Goal: Transaction & Acquisition: Purchase product/service

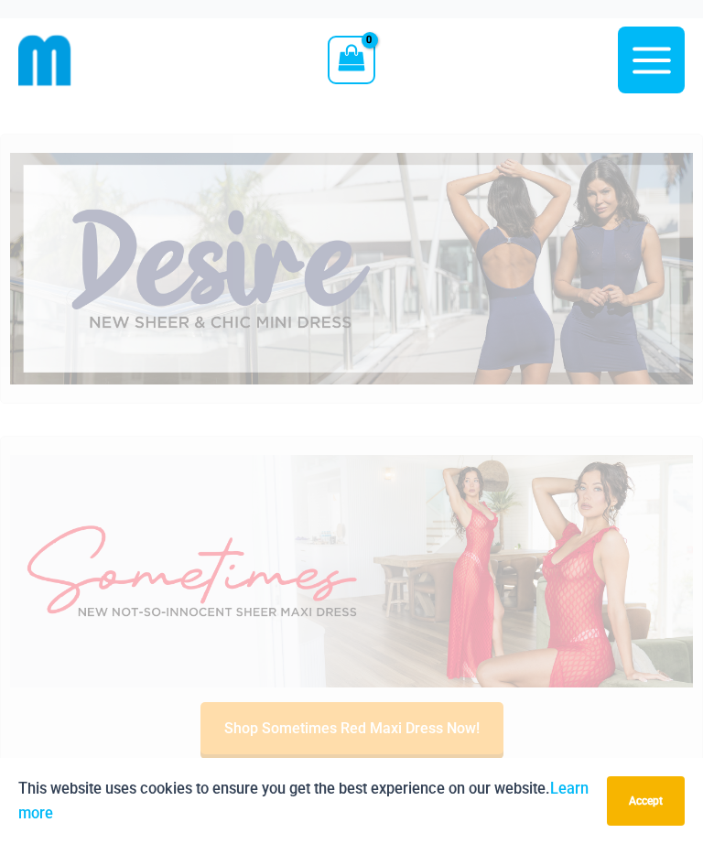
scroll to position [38, 0]
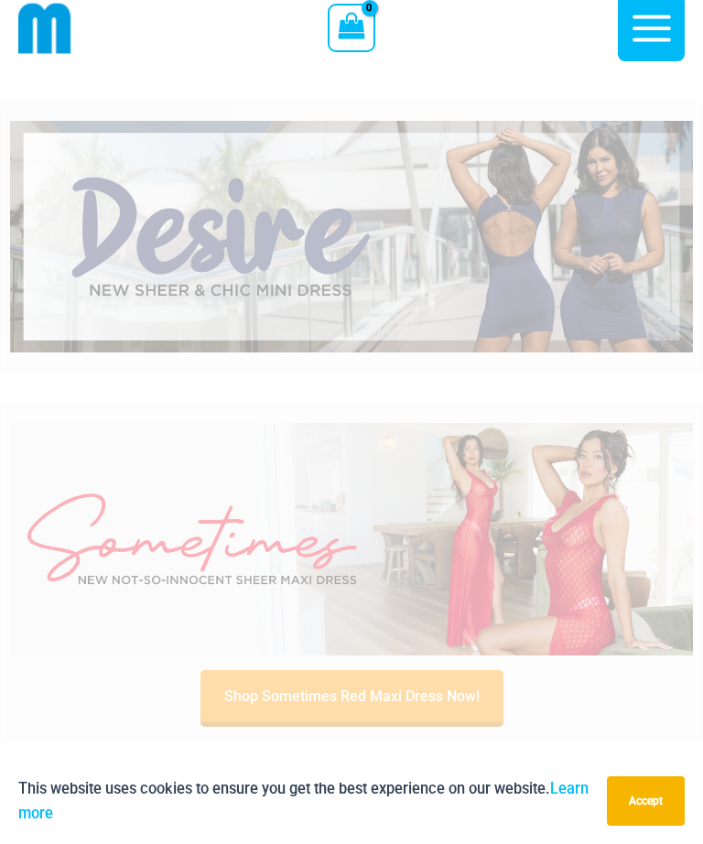
click at [626, 826] on button "Accept" at bounding box center [646, 800] width 78 height 49
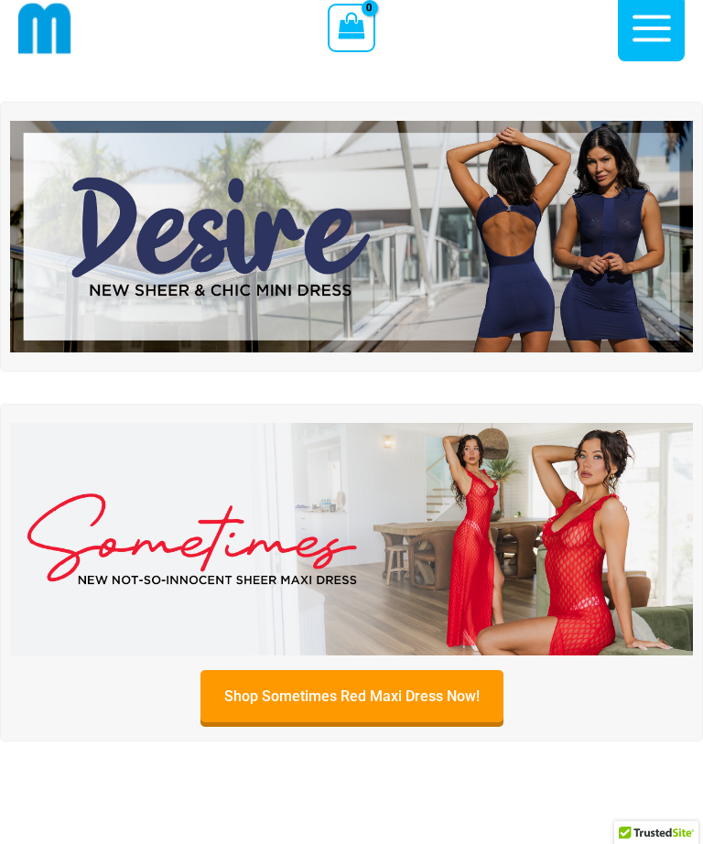
click at [602, 589] on img at bounding box center [351, 539] width 683 height 233
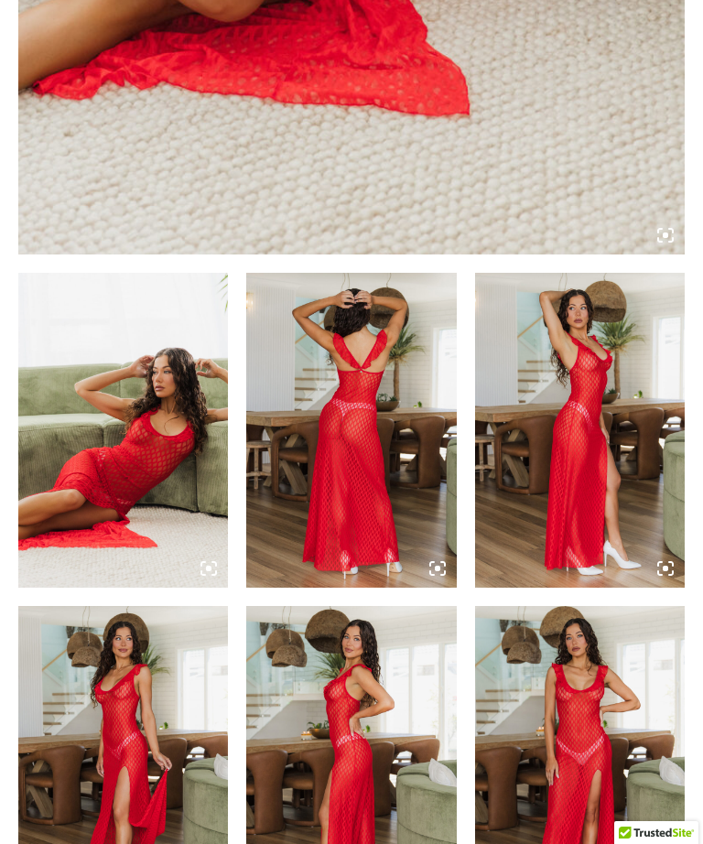
scroll to position [879, 0]
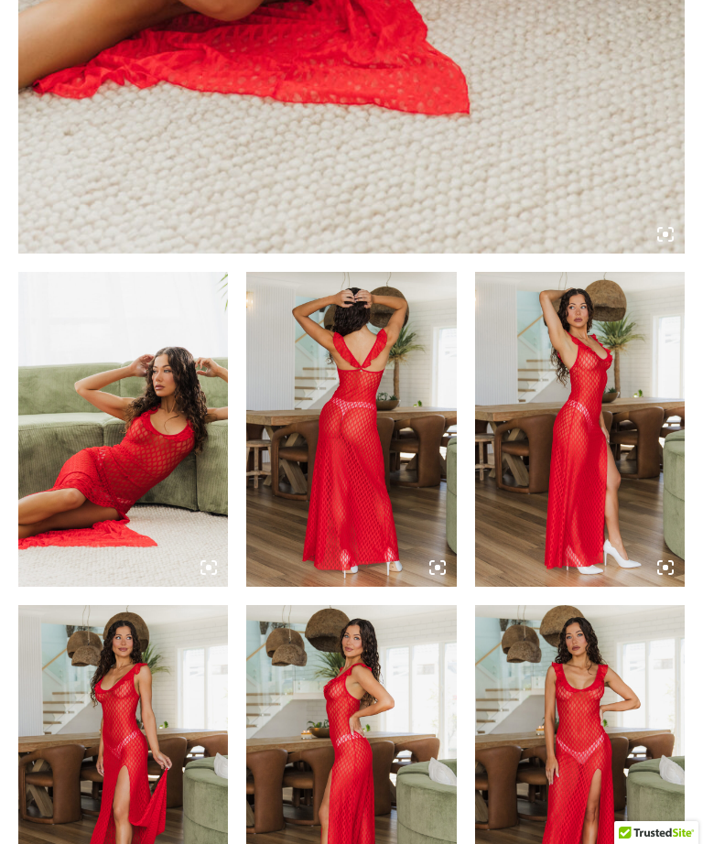
click at [95, 655] on img at bounding box center [123, 762] width 210 height 315
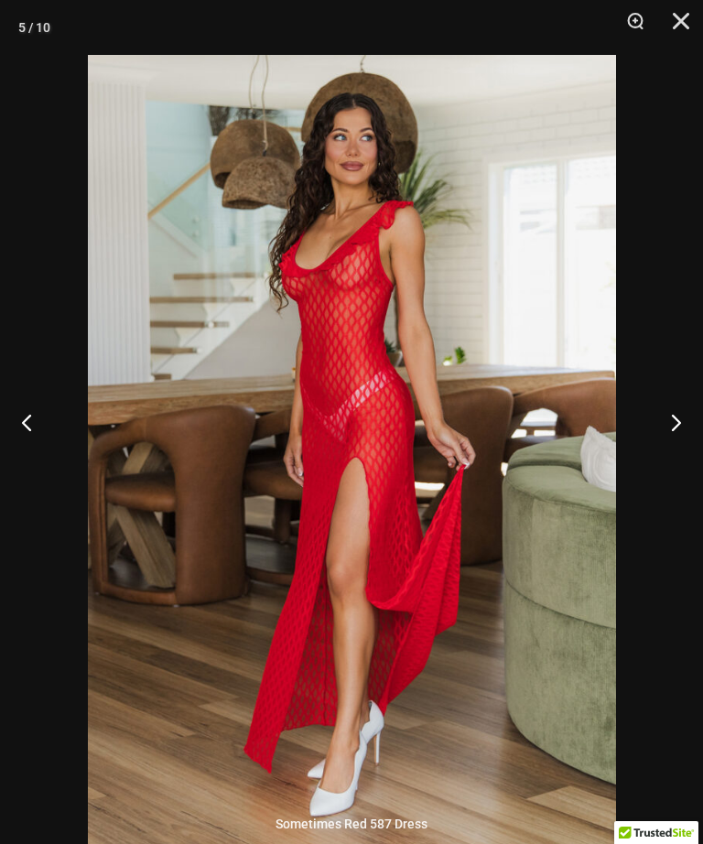
click at [691, 465] on button "Next" at bounding box center [668, 422] width 69 height 92
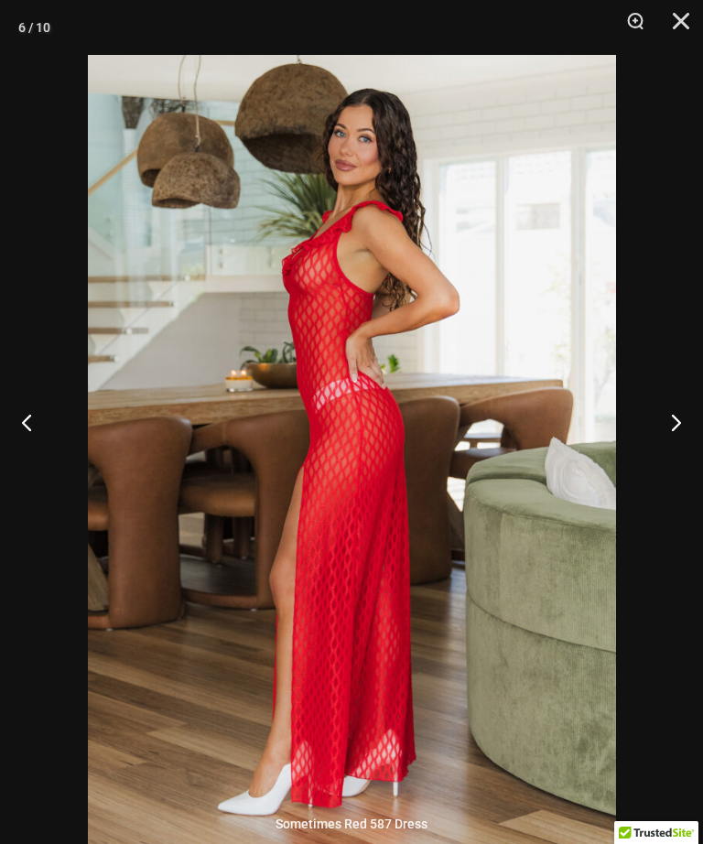
click at [679, 456] on button "Next" at bounding box center [668, 422] width 69 height 92
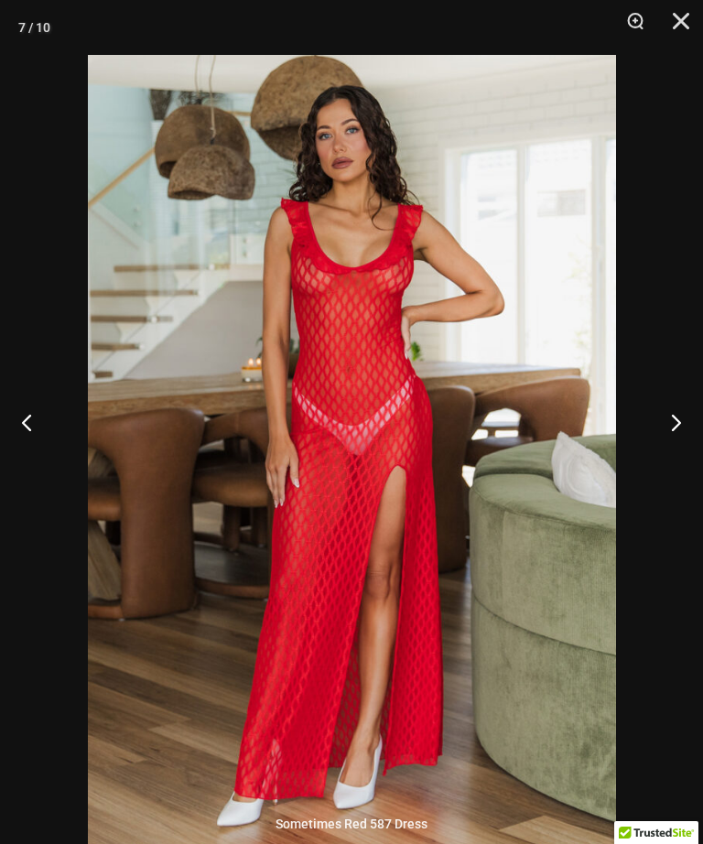
click at [678, 459] on button "Next" at bounding box center [668, 422] width 69 height 92
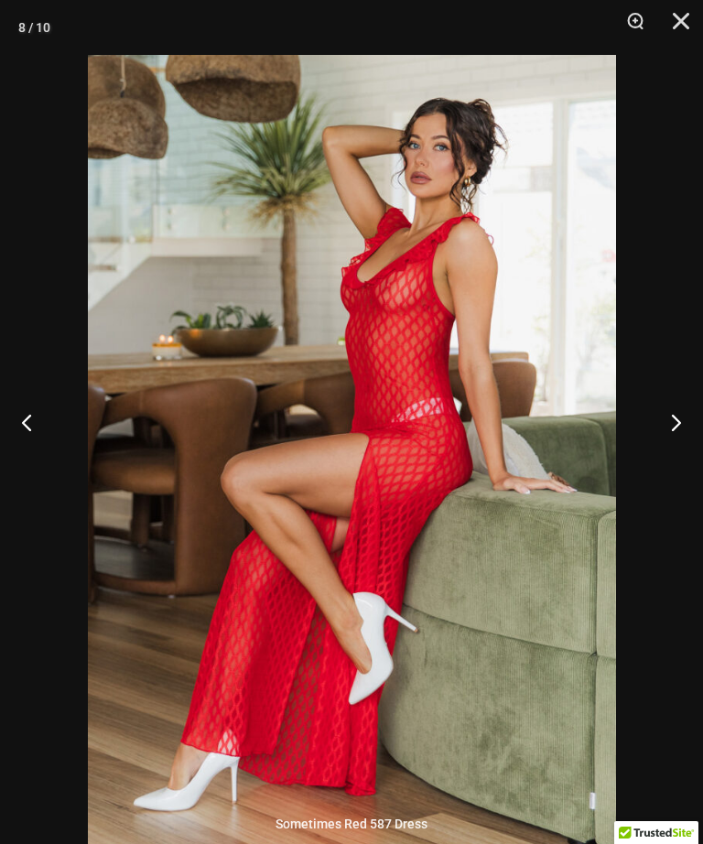
click at [668, 459] on button "Next" at bounding box center [668, 422] width 69 height 92
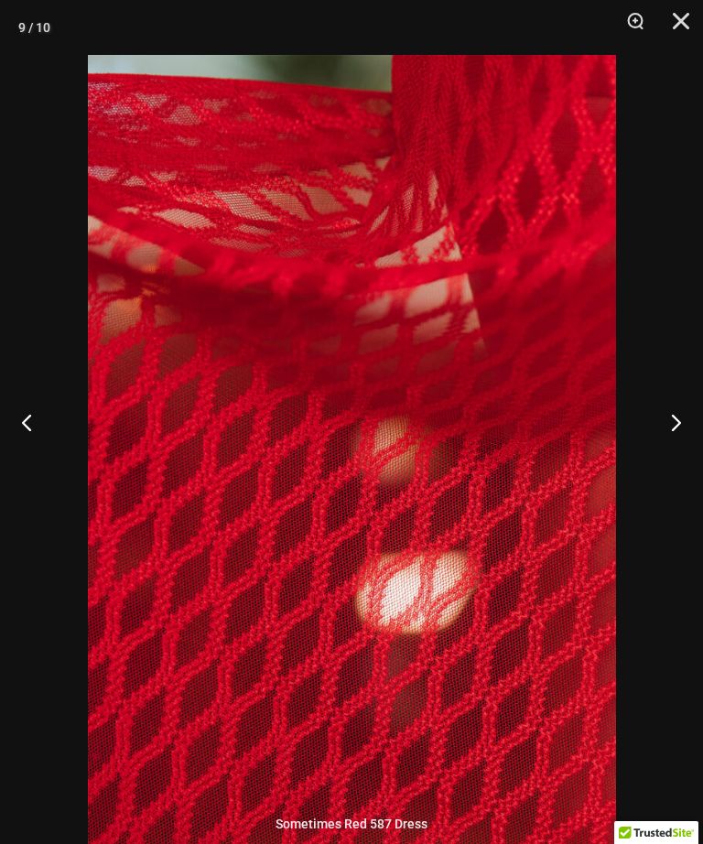
click at [677, 459] on button "Next" at bounding box center [668, 422] width 69 height 92
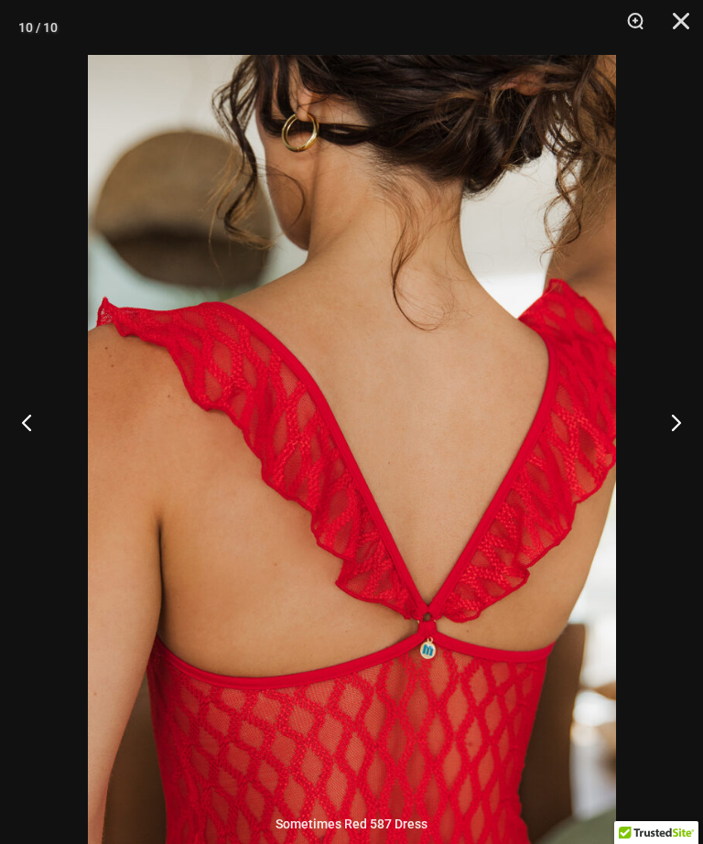
click at [673, 458] on button "Next" at bounding box center [668, 422] width 69 height 92
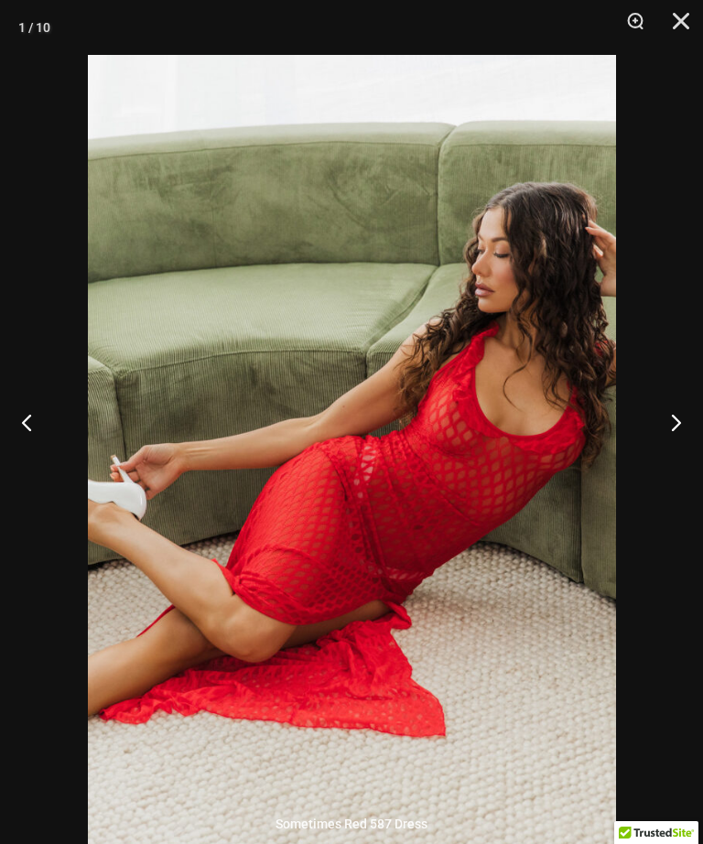
click at [673, 459] on button "Next" at bounding box center [668, 422] width 69 height 92
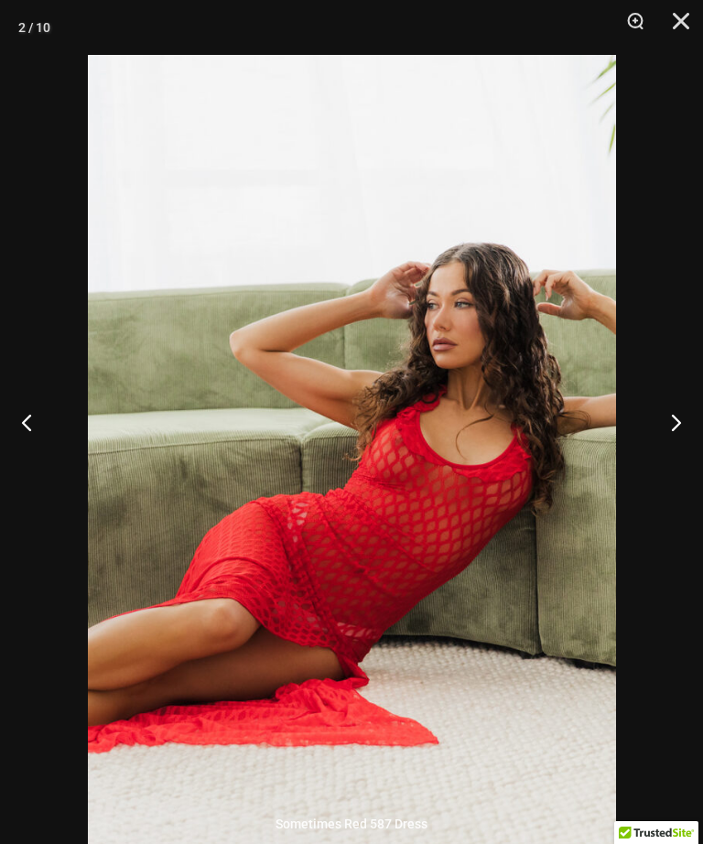
click at [670, 458] on button "Next" at bounding box center [668, 422] width 69 height 92
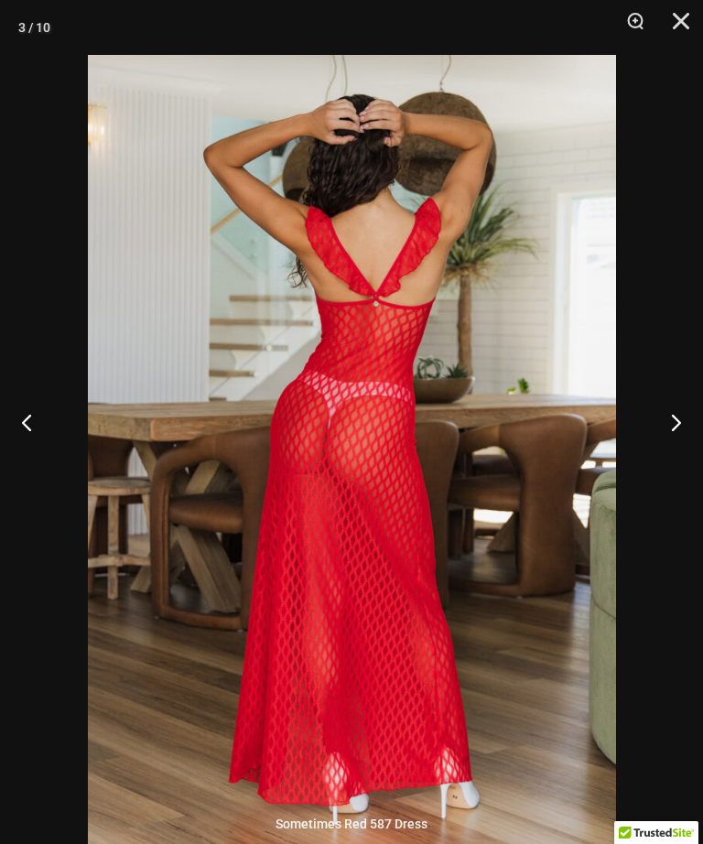
click at [671, 460] on button "Next" at bounding box center [668, 422] width 69 height 92
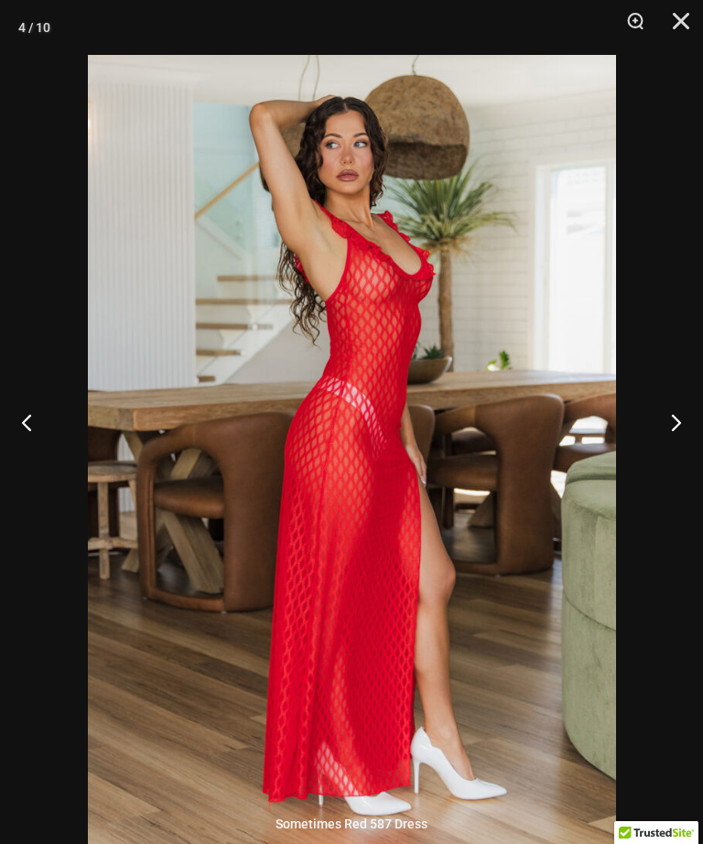
click at [677, 457] on button "Next" at bounding box center [668, 422] width 69 height 92
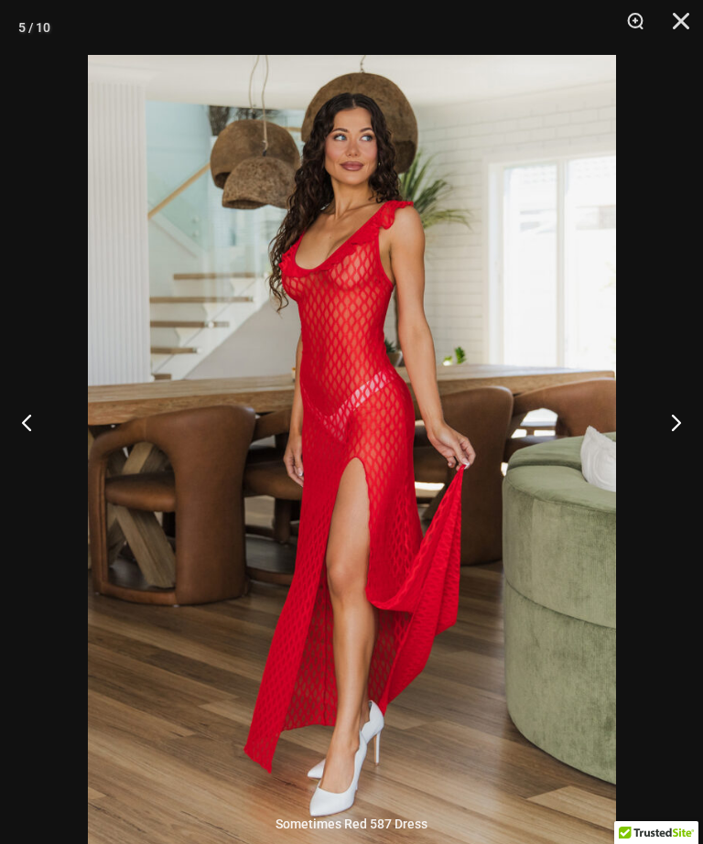
click at [676, 457] on button "Next" at bounding box center [668, 422] width 69 height 92
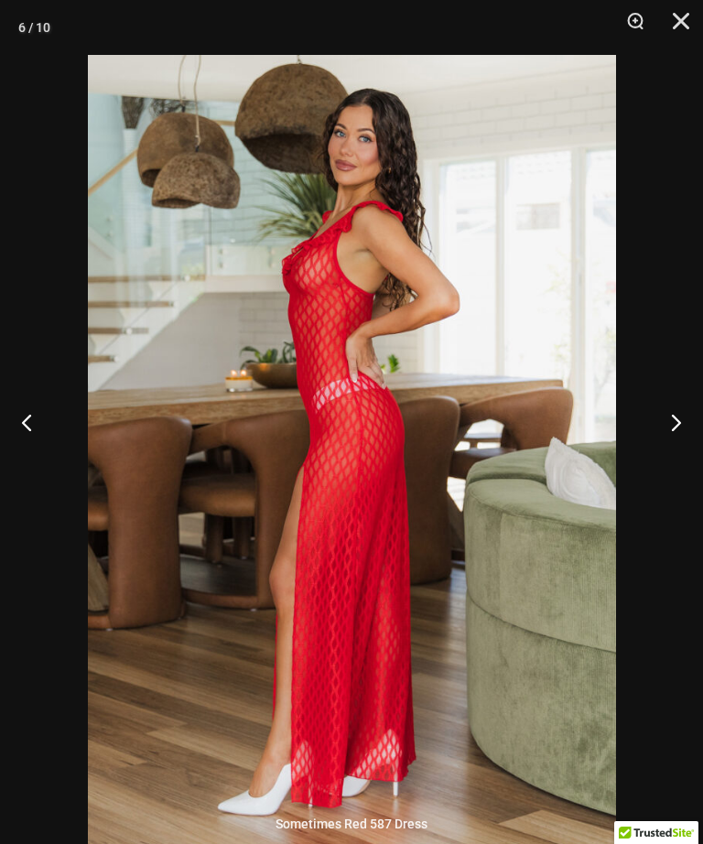
click at [671, 457] on button "Next" at bounding box center [668, 422] width 69 height 92
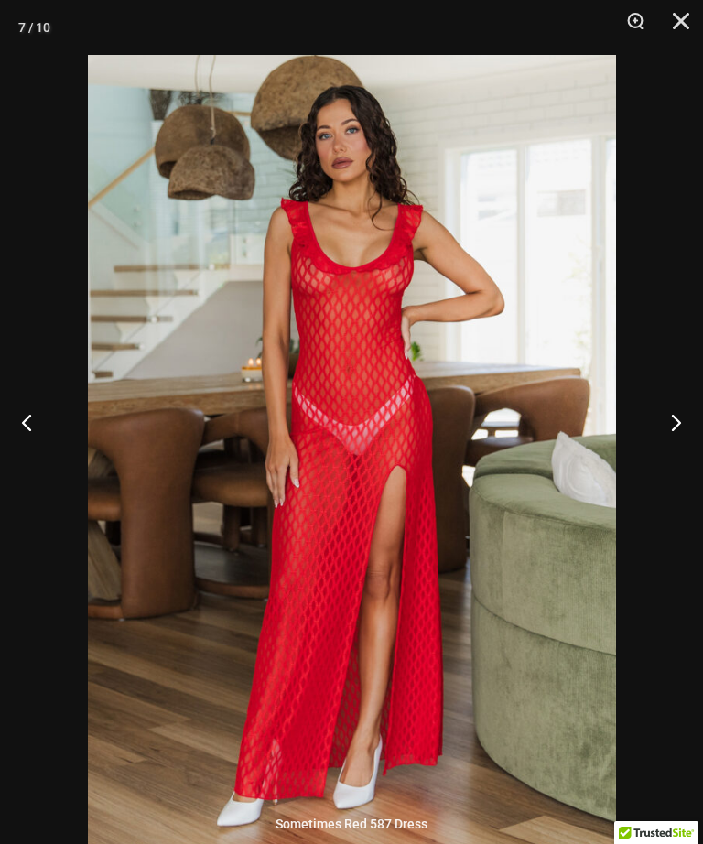
click at [673, 455] on button "Next" at bounding box center [668, 422] width 69 height 92
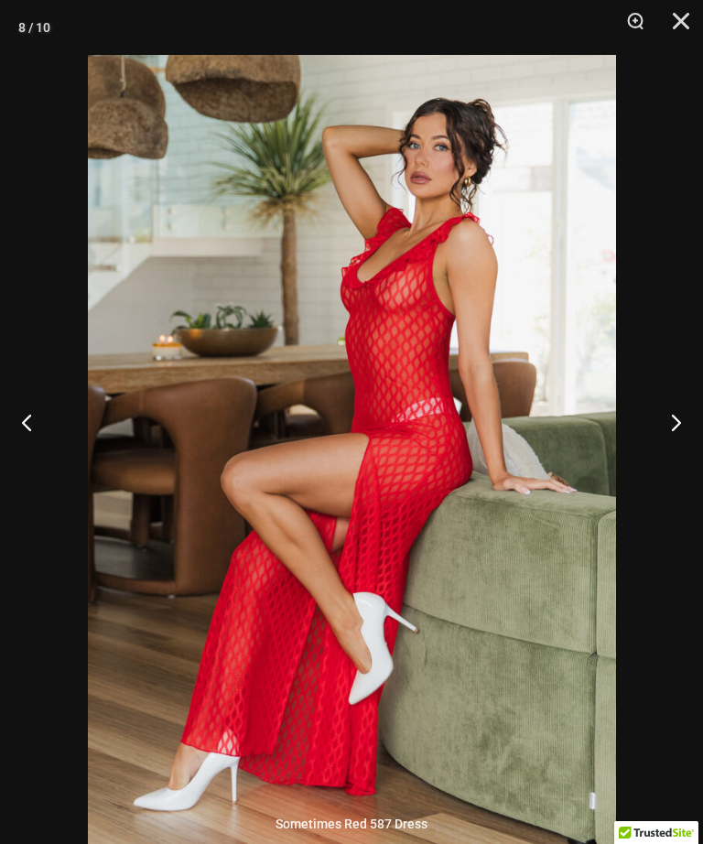
click at [674, 451] on button "Next" at bounding box center [668, 422] width 69 height 92
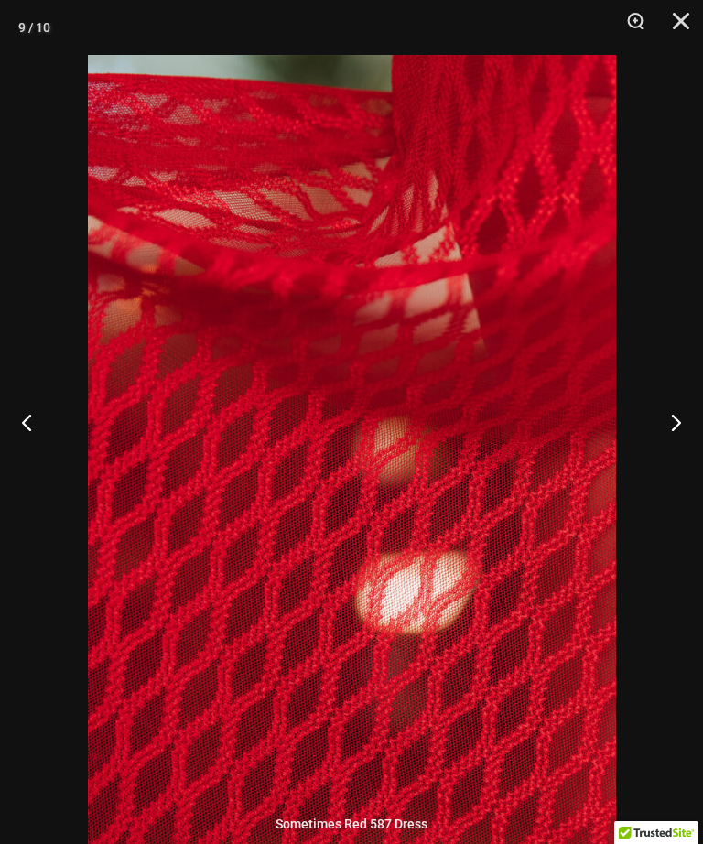
click at [677, 452] on button "Next" at bounding box center [668, 422] width 69 height 92
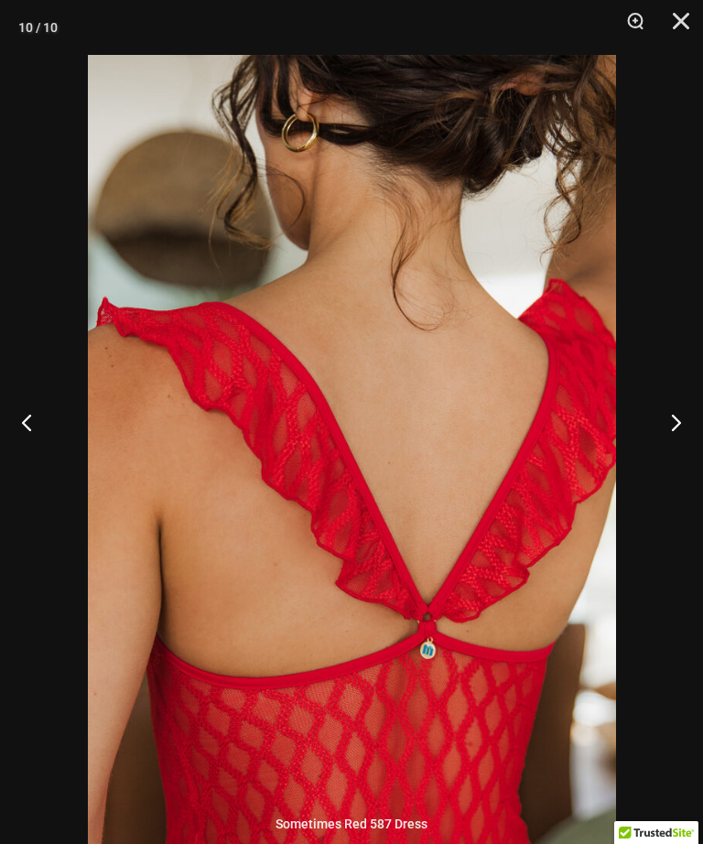
click at [685, 22] on button "Close" at bounding box center [675, 27] width 46 height 55
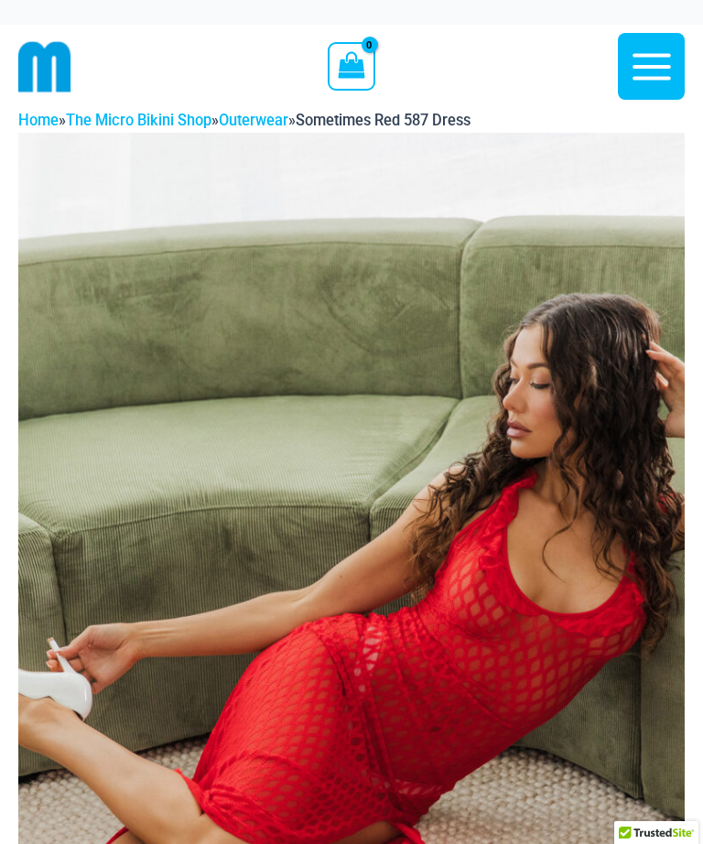
scroll to position [0, 0]
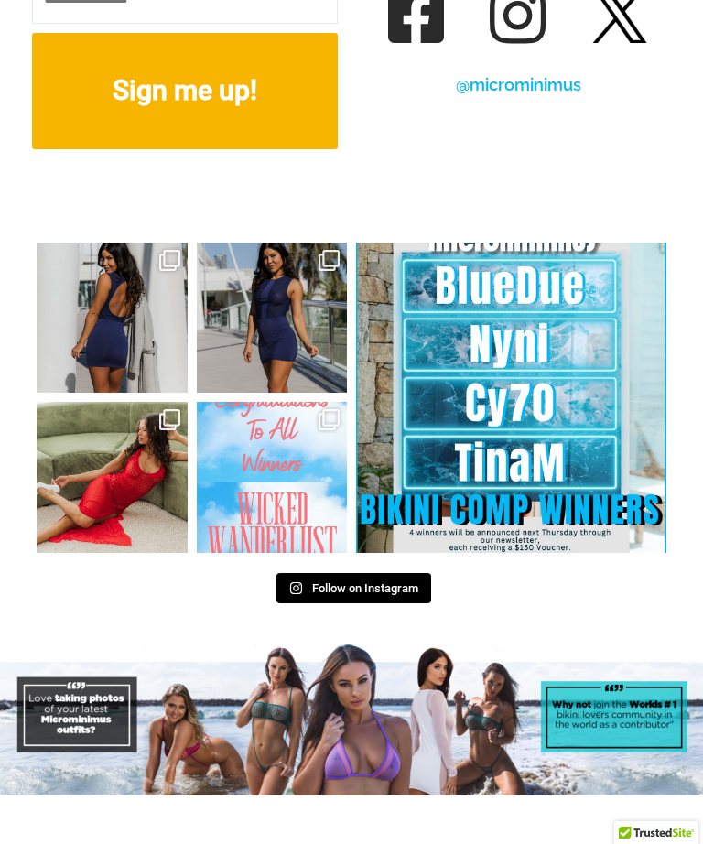
scroll to position [9186, 0]
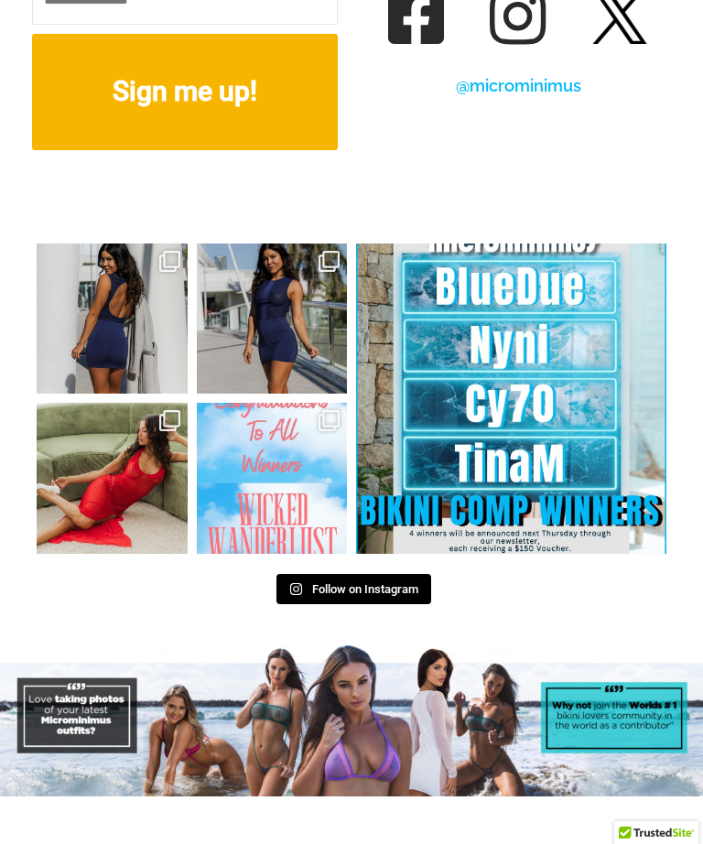
click at [556, 376] on link "Open" at bounding box center [511, 399] width 310 height 310
click at [504, 276] on link "Open" at bounding box center [511, 399] width 310 height 310
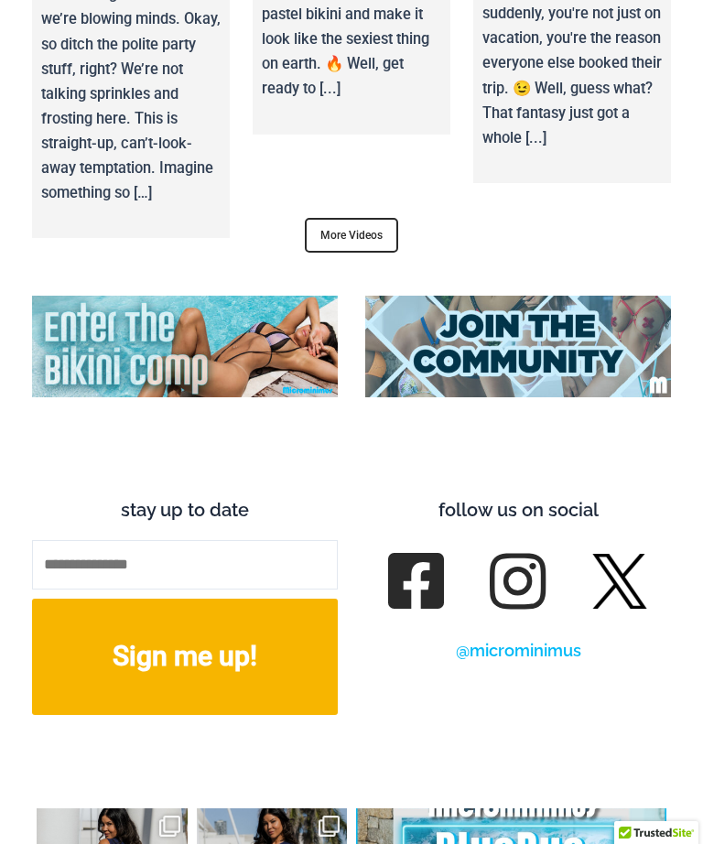
scroll to position [8619, 0]
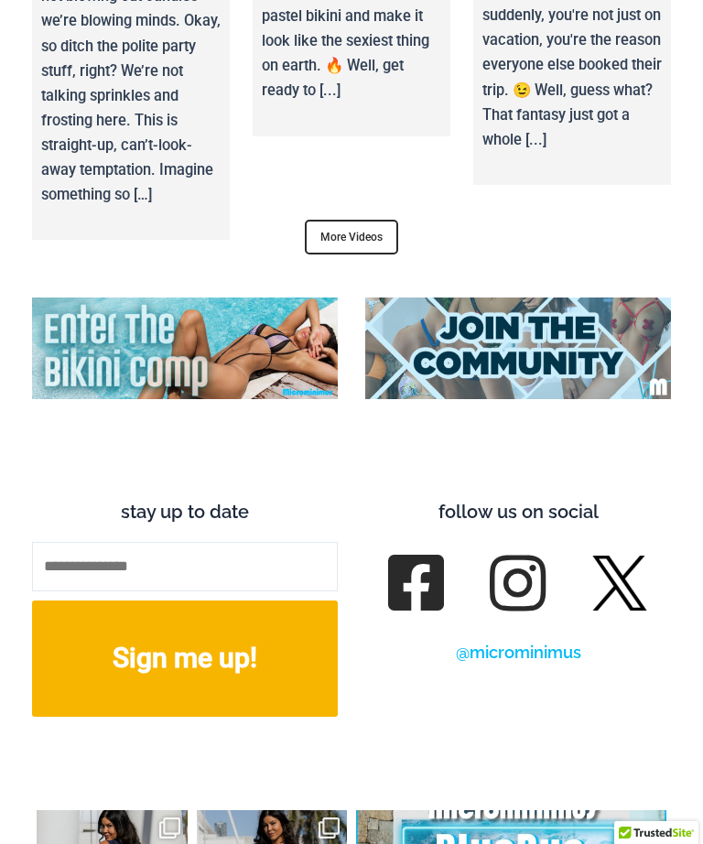
click at [114, 298] on img at bounding box center [185, 349] width 306 height 102
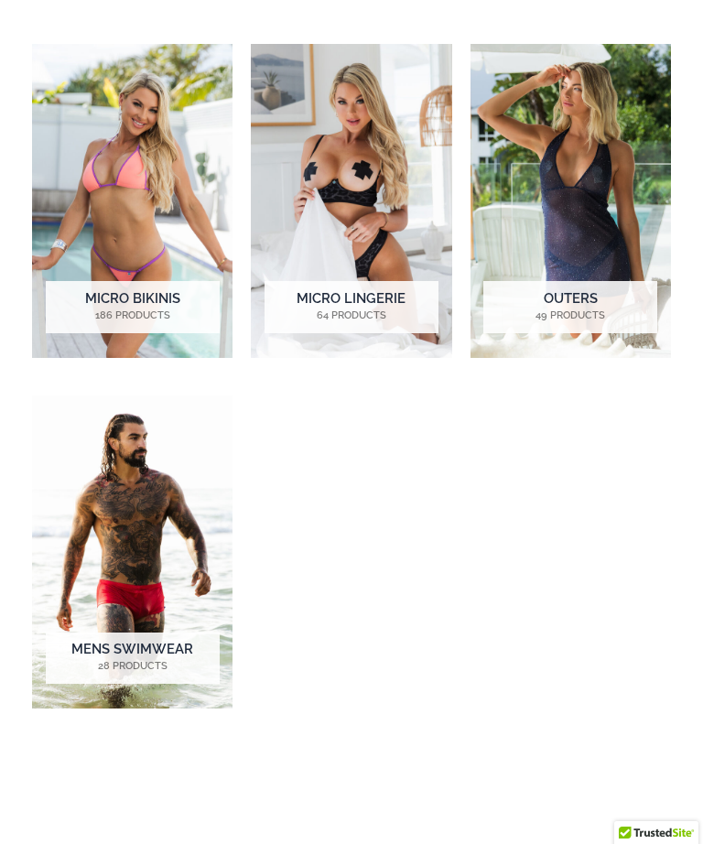
scroll to position [1029, 0]
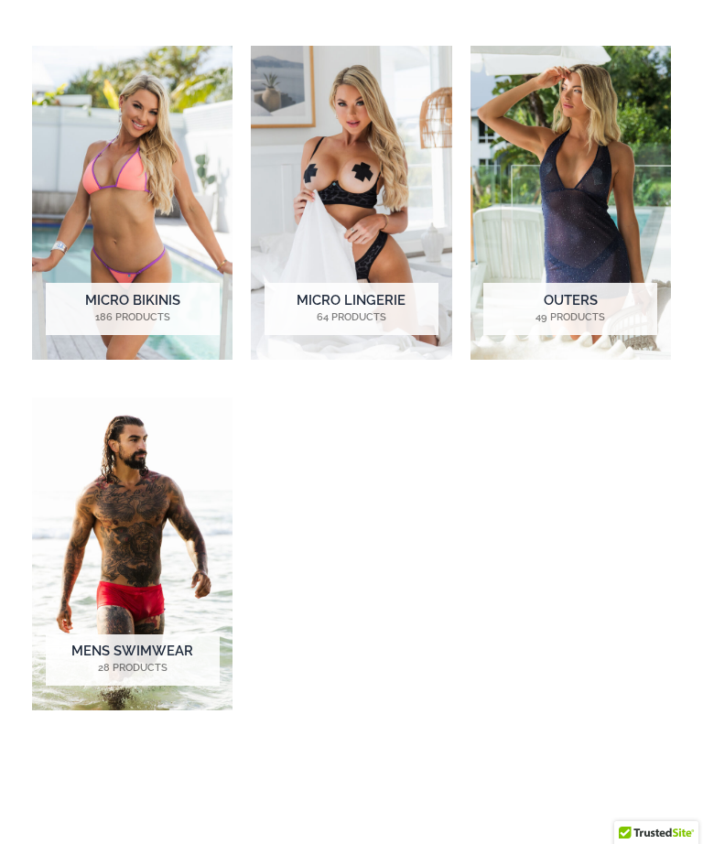
click at [370, 223] on img "Visit product category Micro Lingerie" at bounding box center [351, 202] width 200 height 313
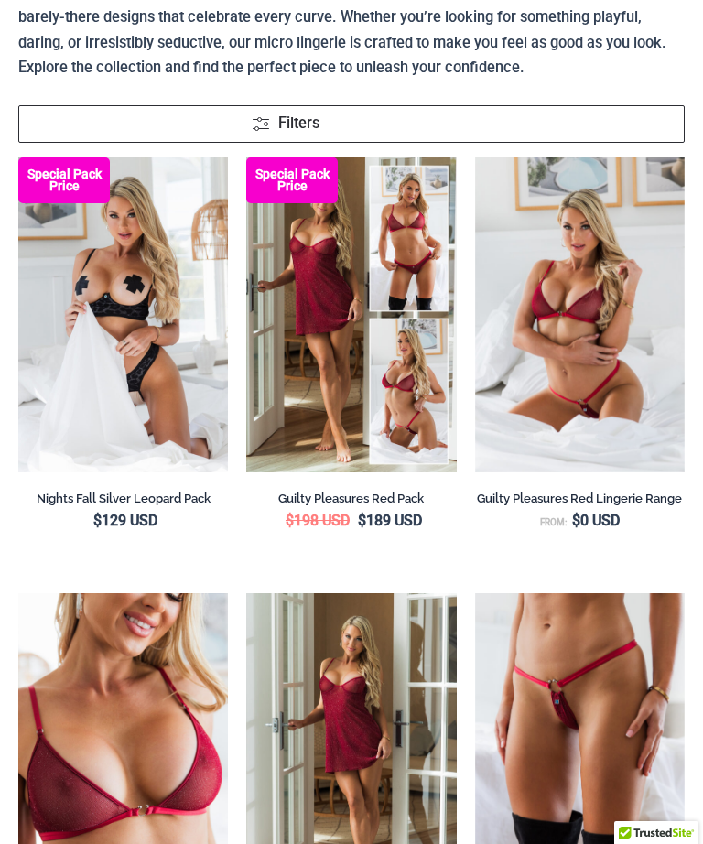
scroll to position [232, 0]
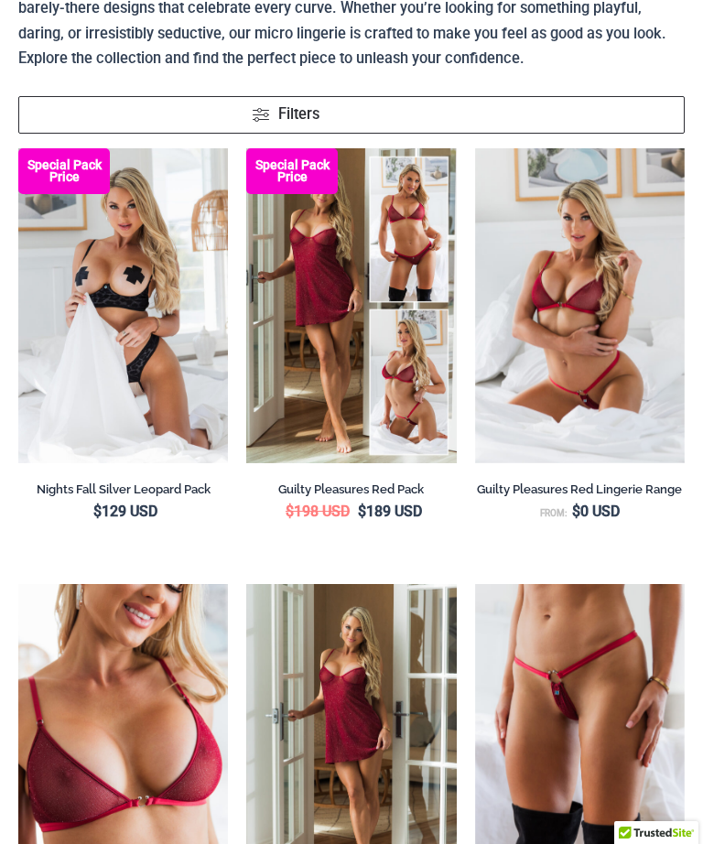
click at [475, 148] on img at bounding box center [475, 148] width 0 height 0
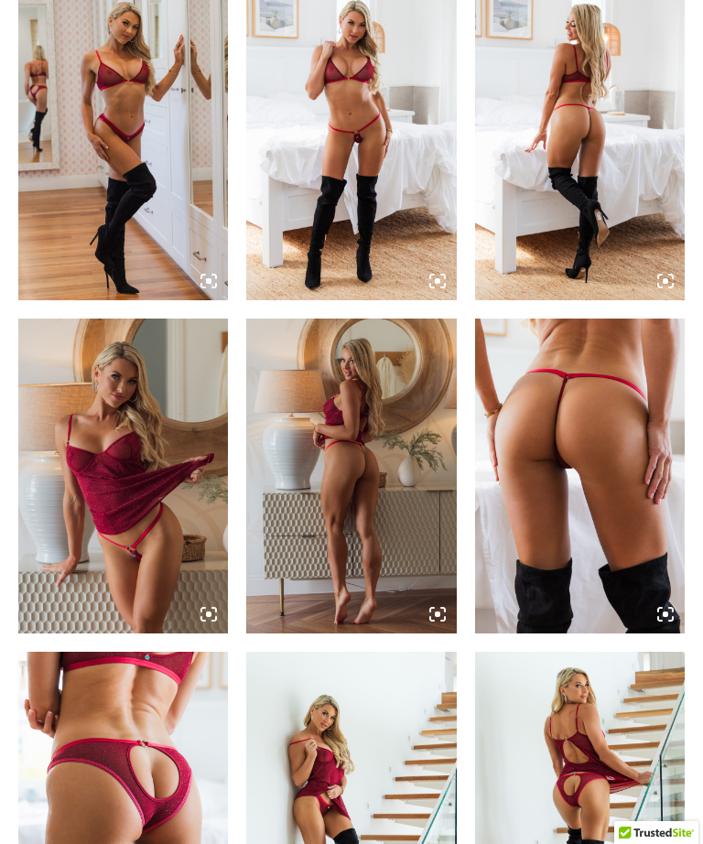
scroll to position [1469, 0]
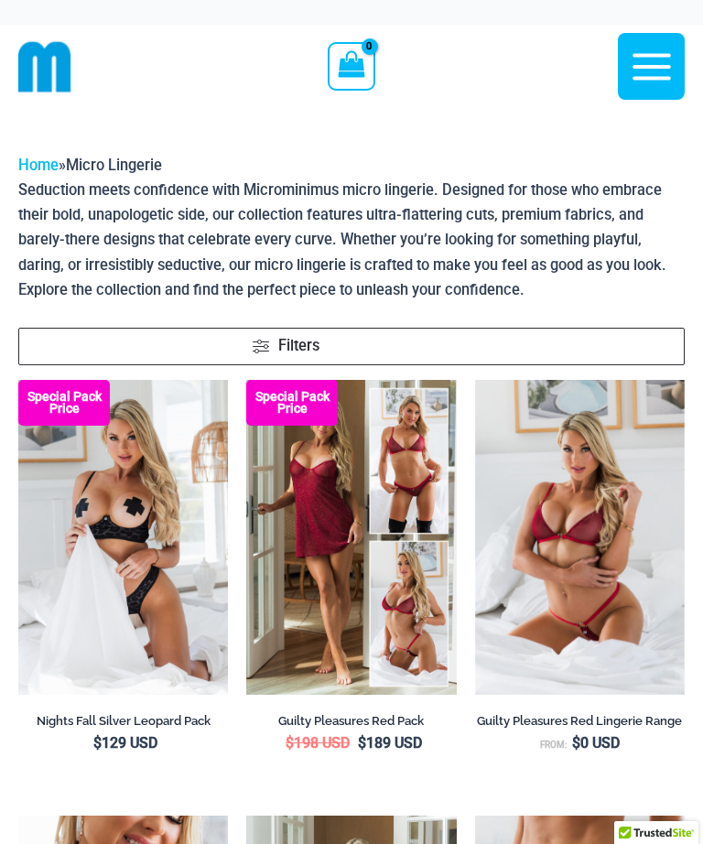
click at [18, 380] on img at bounding box center [18, 380] width 0 height 0
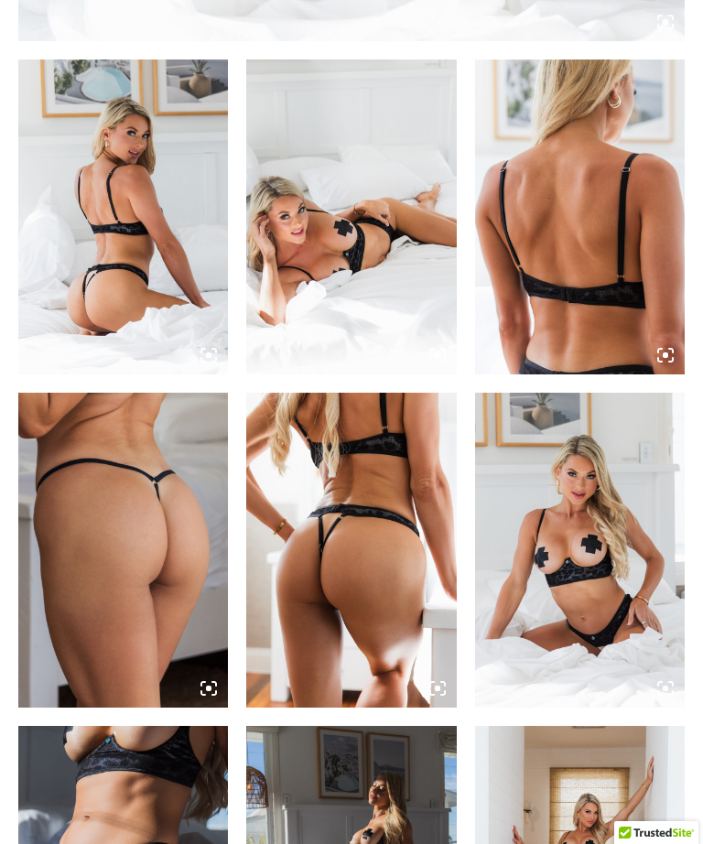
scroll to position [1092, 0]
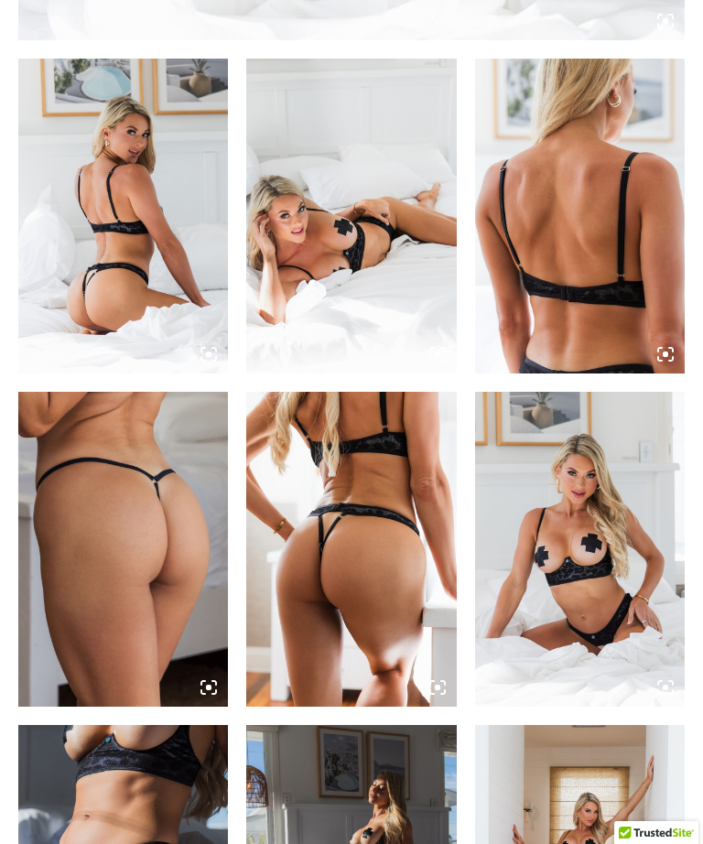
click at [578, 590] on img at bounding box center [580, 549] width 210 height 315
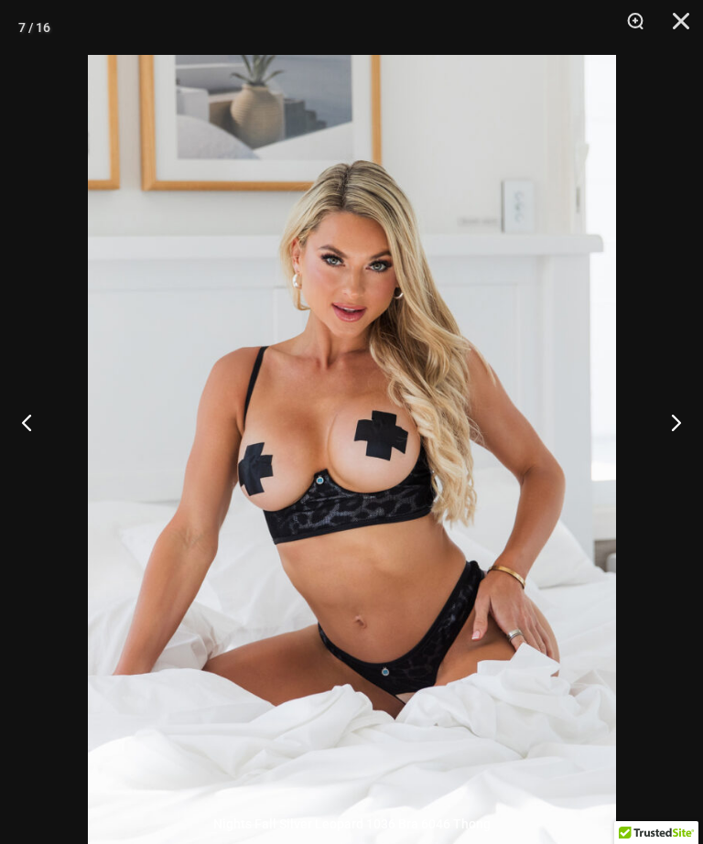
click at [676, 455] on button "Next" at bounding box center [668, 422] width 69 height 92
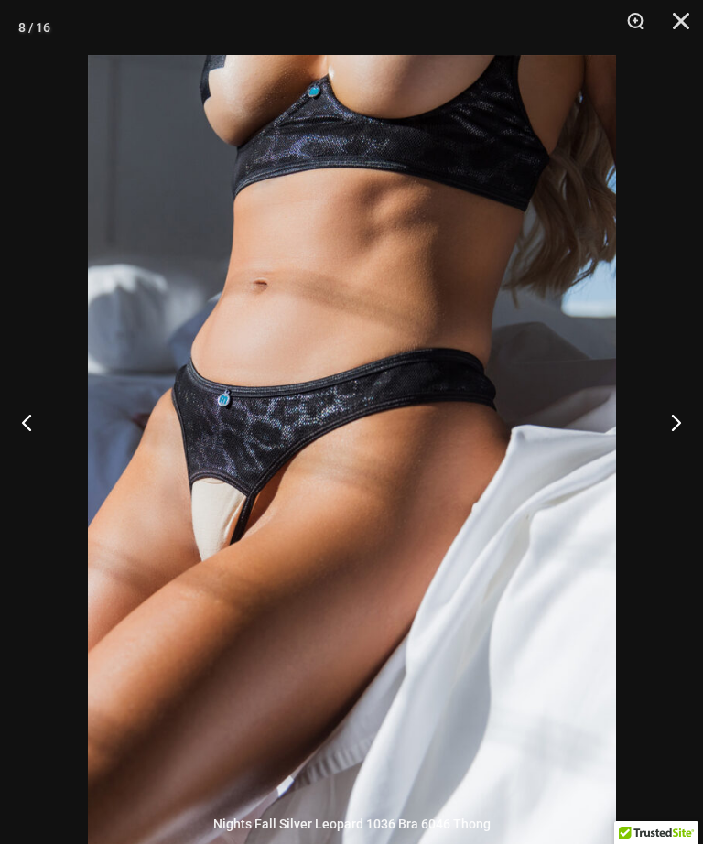
click at [676, 451] on button "Next" at bounding box center [668, 422] width 69 height 92
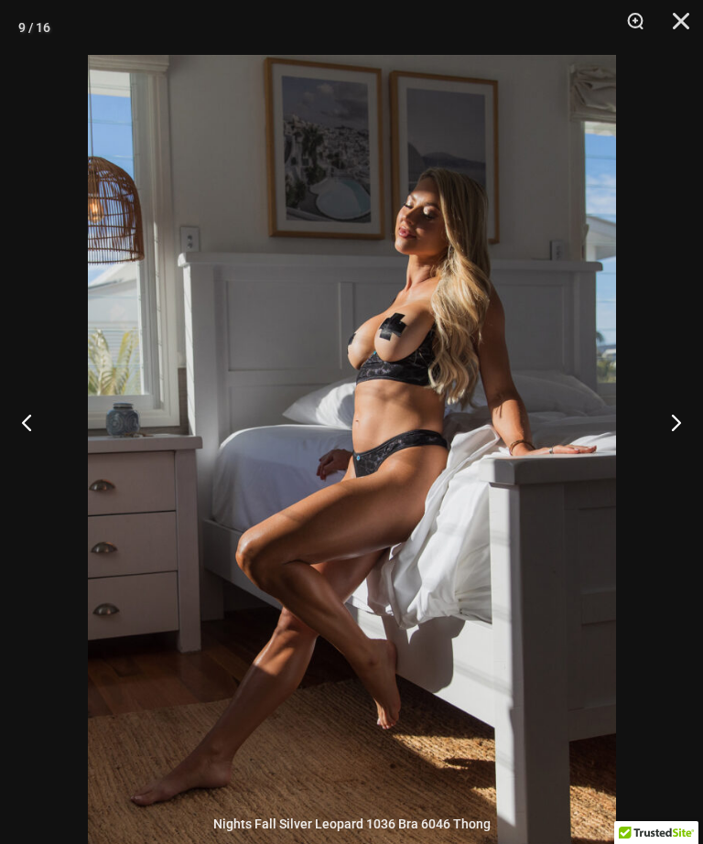
click at [676, 450] on button "Next" at bounding box center [668, 422] width 69 height 92
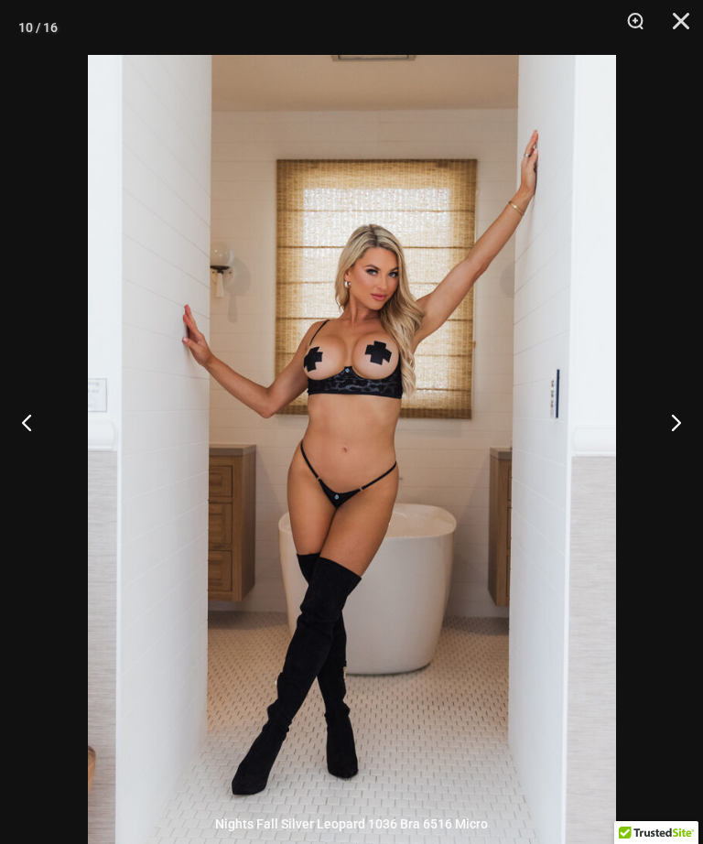
click at [676, 452] on button "Next" at bounding box center [668, 422] width 69 height 92
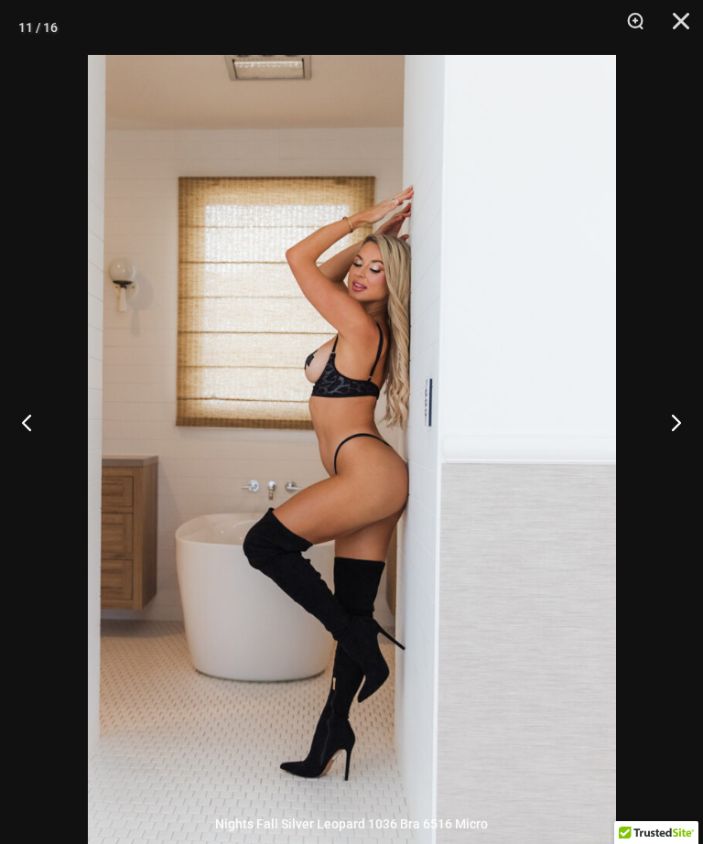
click at [676, 455] on button "Next" at bounding box center [668, 422] width 69 height 92
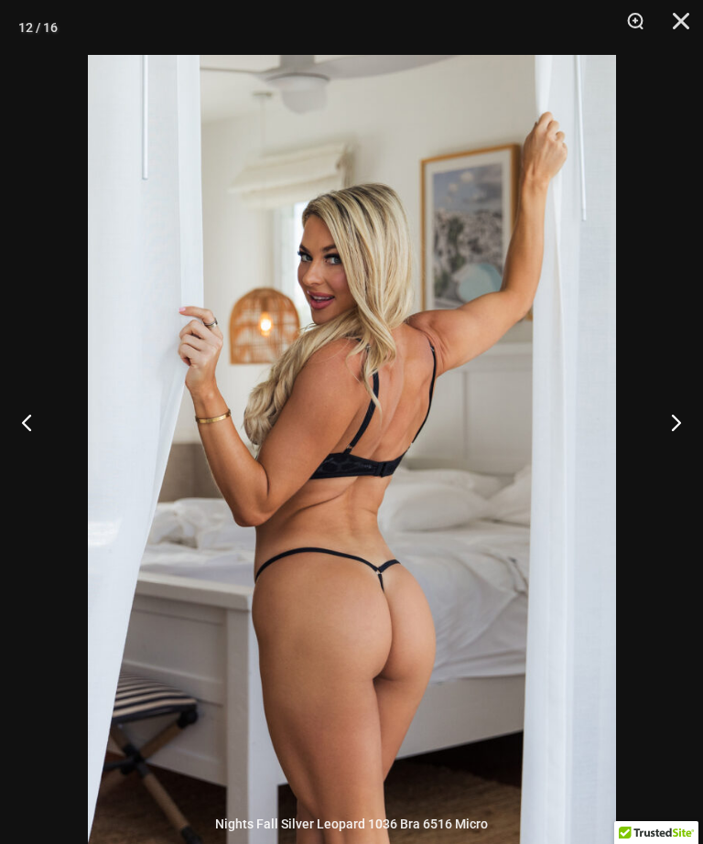
click at [675, 454] on button "Next" at bounding box center [668, 422] width 69 height 92
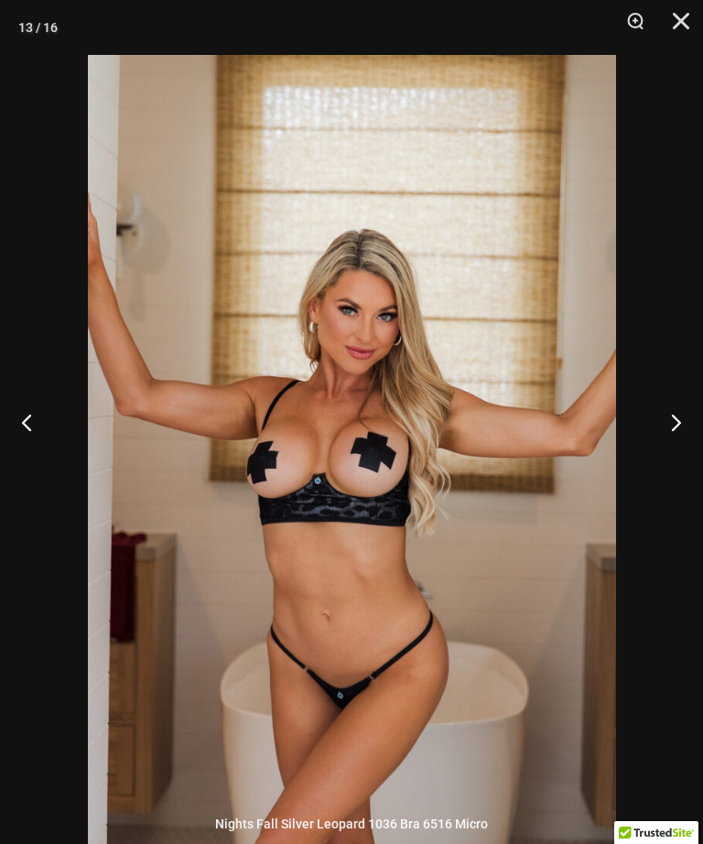
click at [676, 451] on button "Next" at bounding box center [668, 422] width 69 height 92
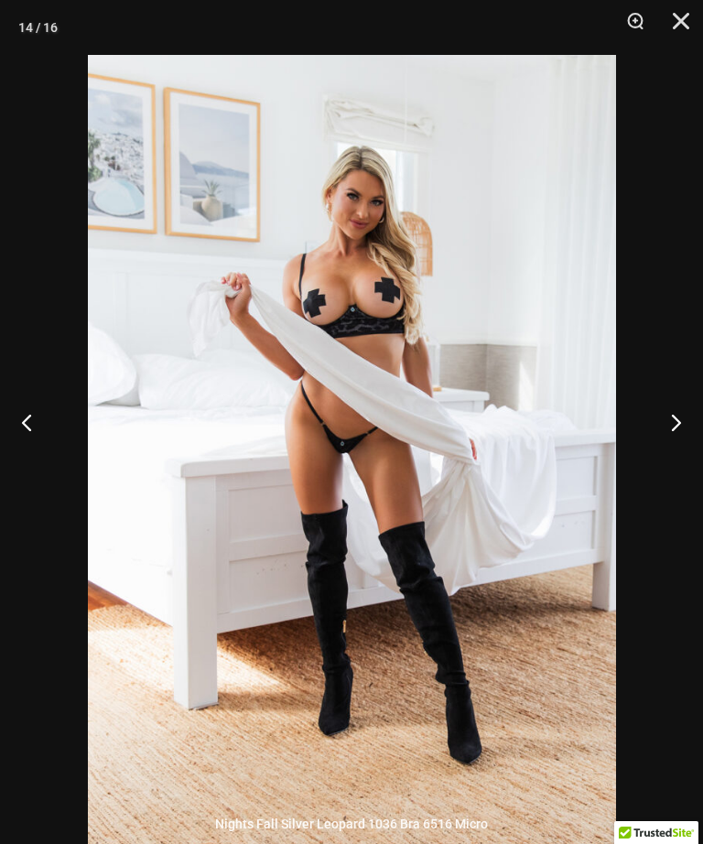
click at [673, 455] on button "Next" at bounding box center [668, 422] width 69 height 92
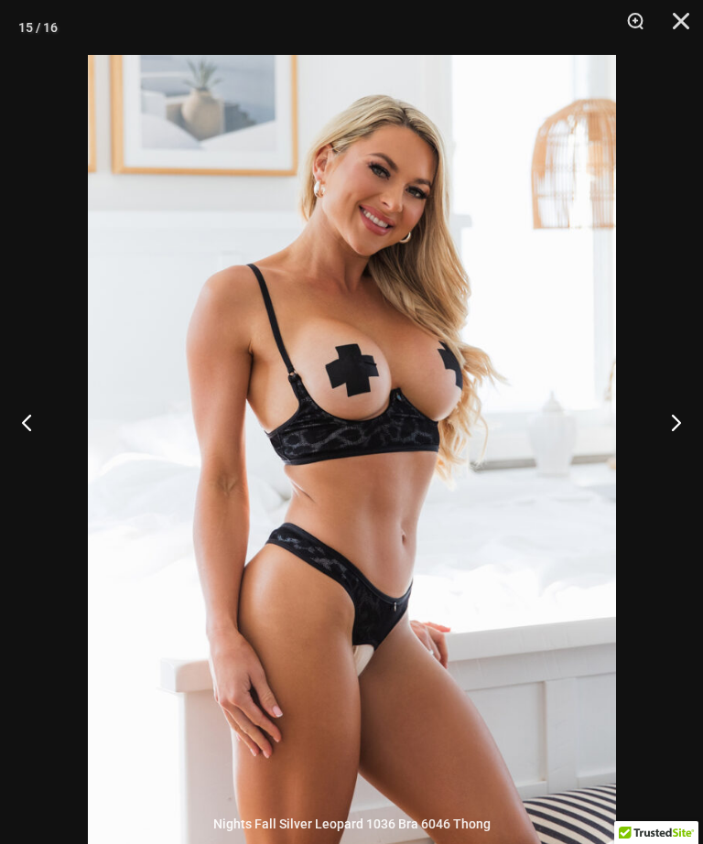
click at [678, 450] on button "Next" at bounding box center [668, 422] width 69 height 92
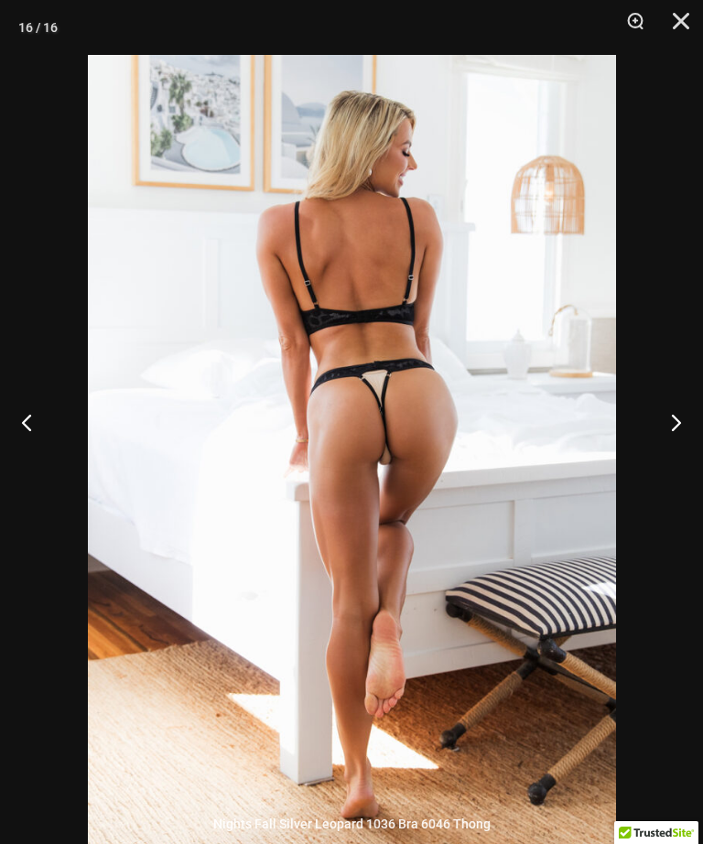
click at [676, 450] on button "Next" at bounding box center [668, 422] width 69 height 92
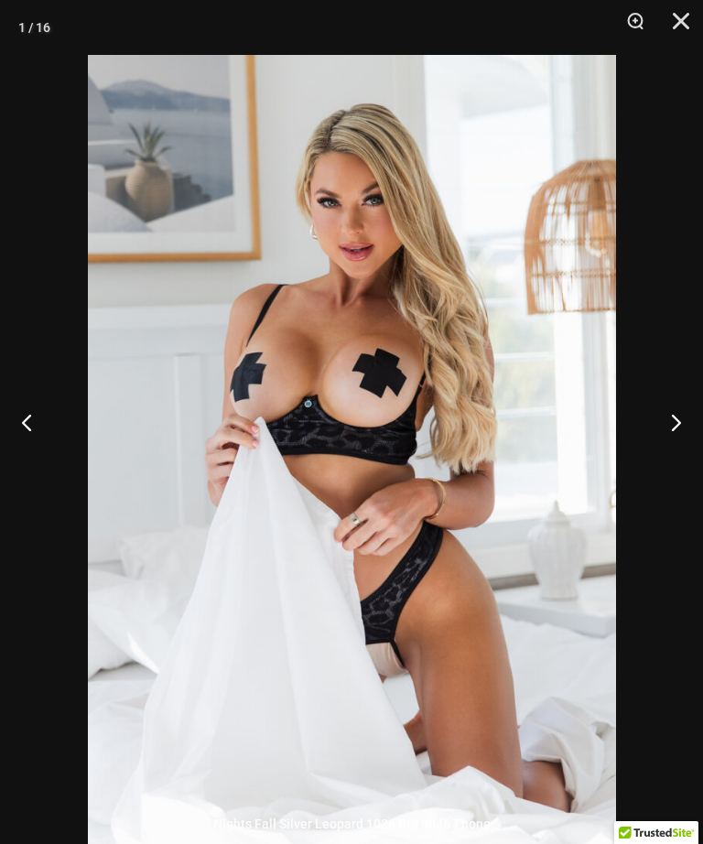
click at [690, 15] on button "Close" at bounding box center [675, 27] width 46 height 55
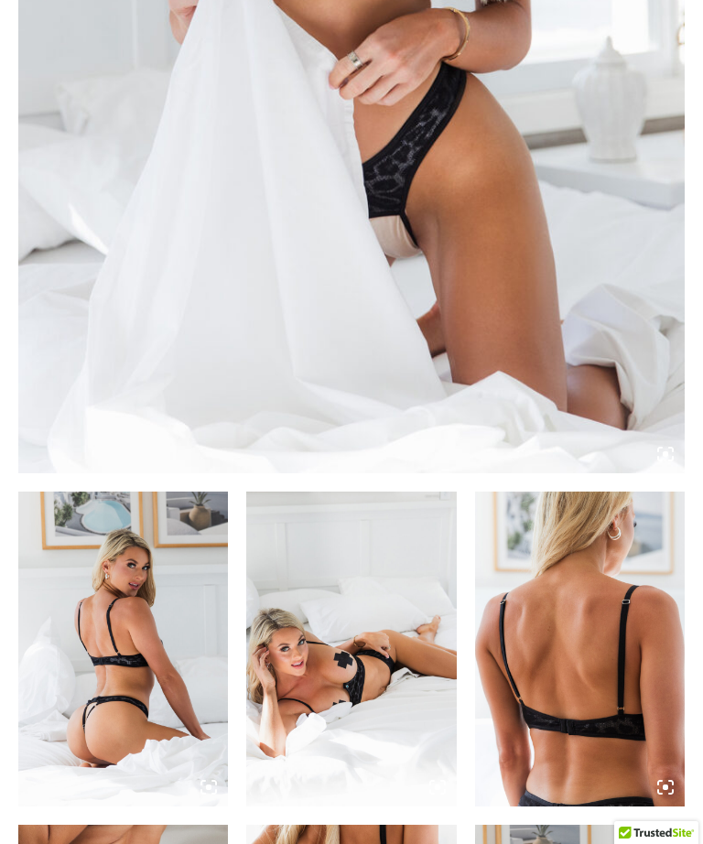
scroll to position [652, 0]
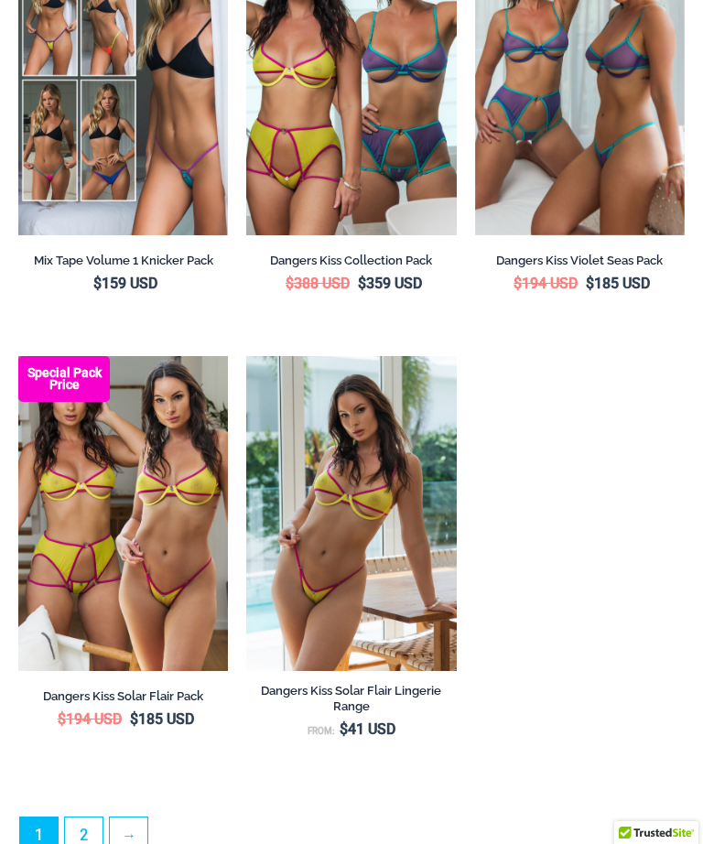
scroll to position [4725, 0]
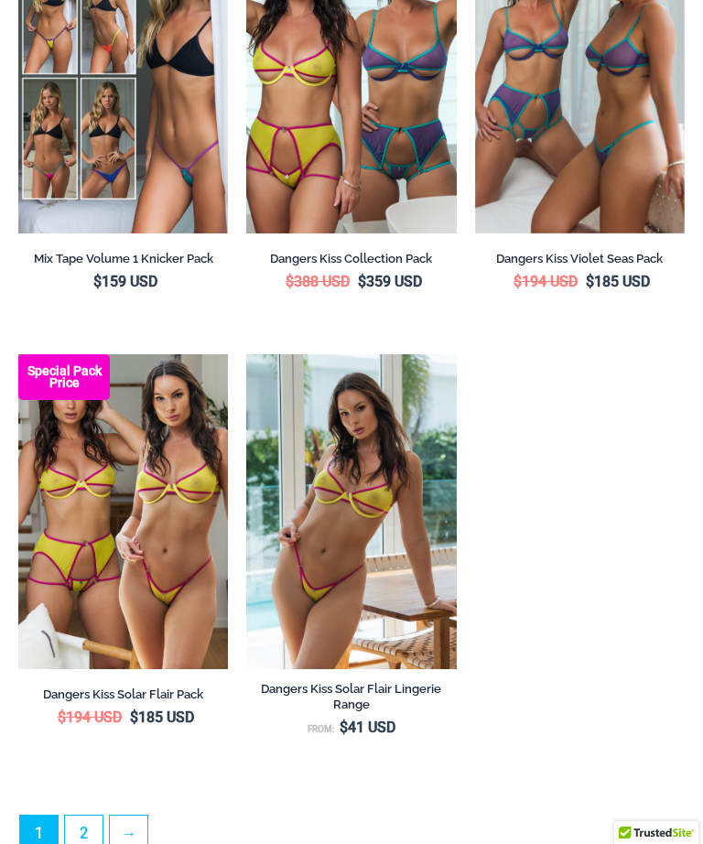
click at [81, 816] on link "2" at bounding box center [84, 835] width 38 height 38
